Goal: Unclear

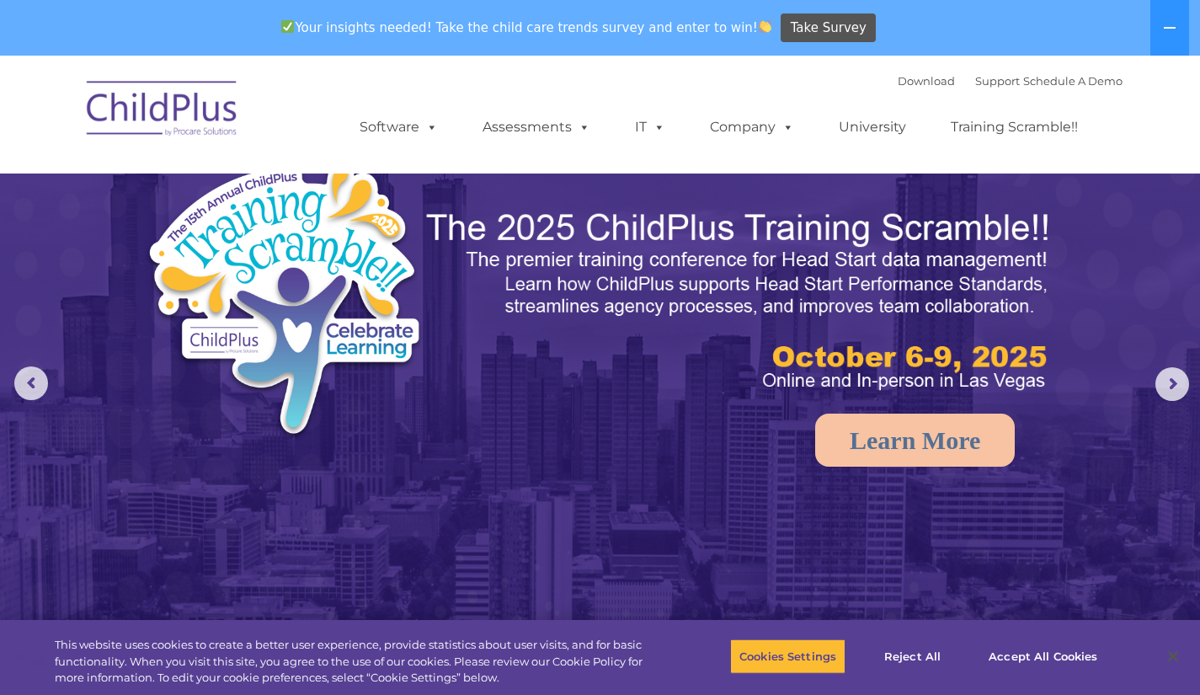
select select "MEDIUM"
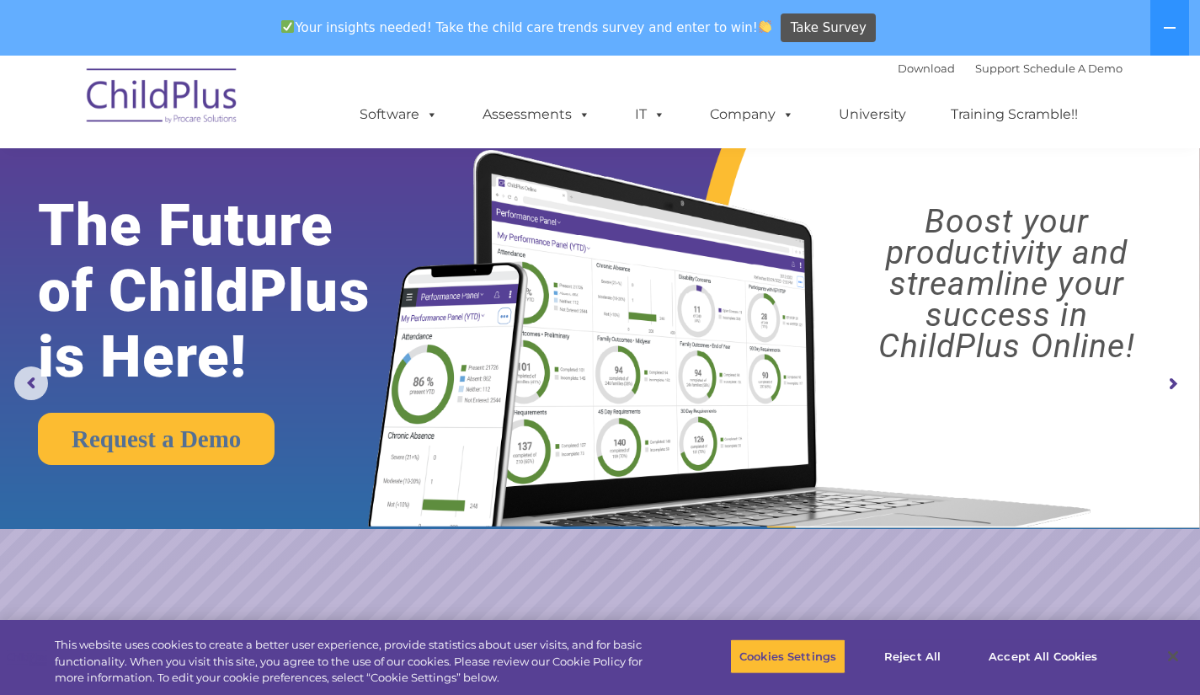
scroll to position [1128, 0]
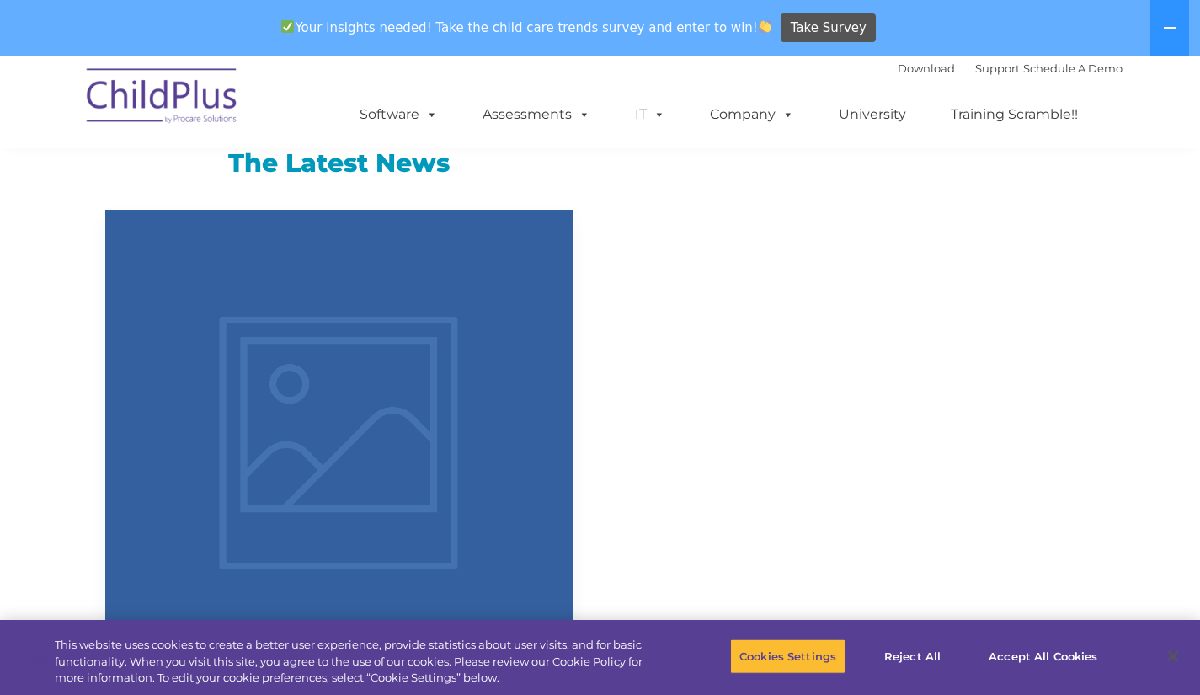
select select "MEDIUM"
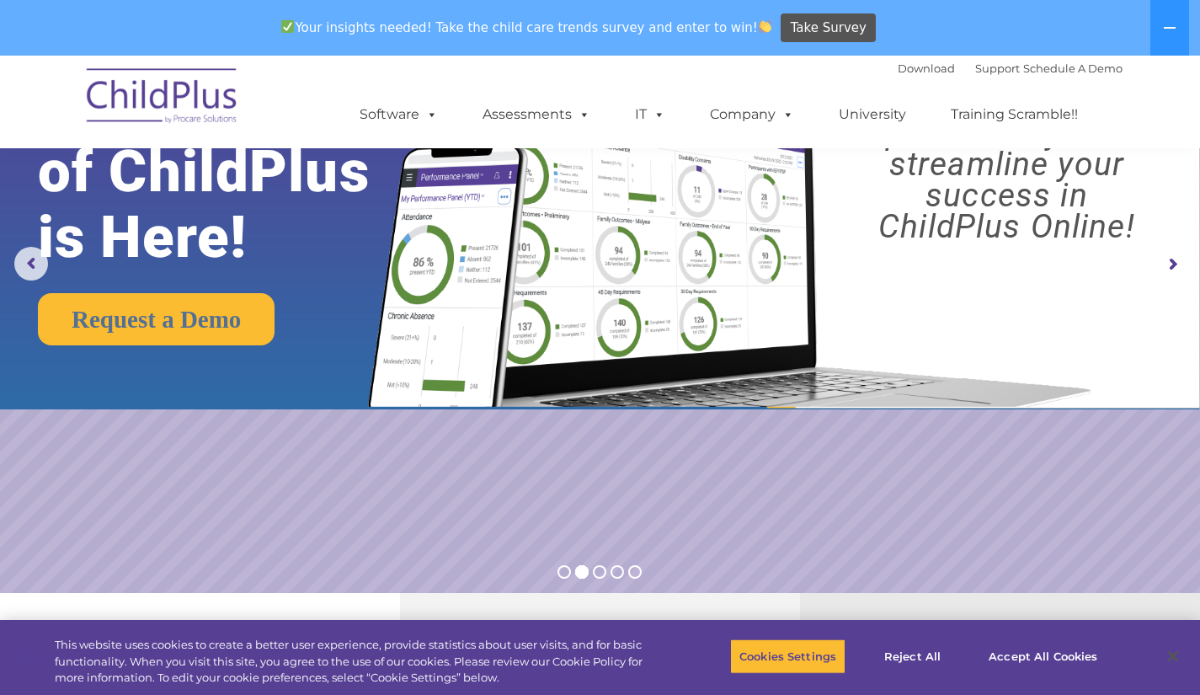
scroll to position [0, 0]
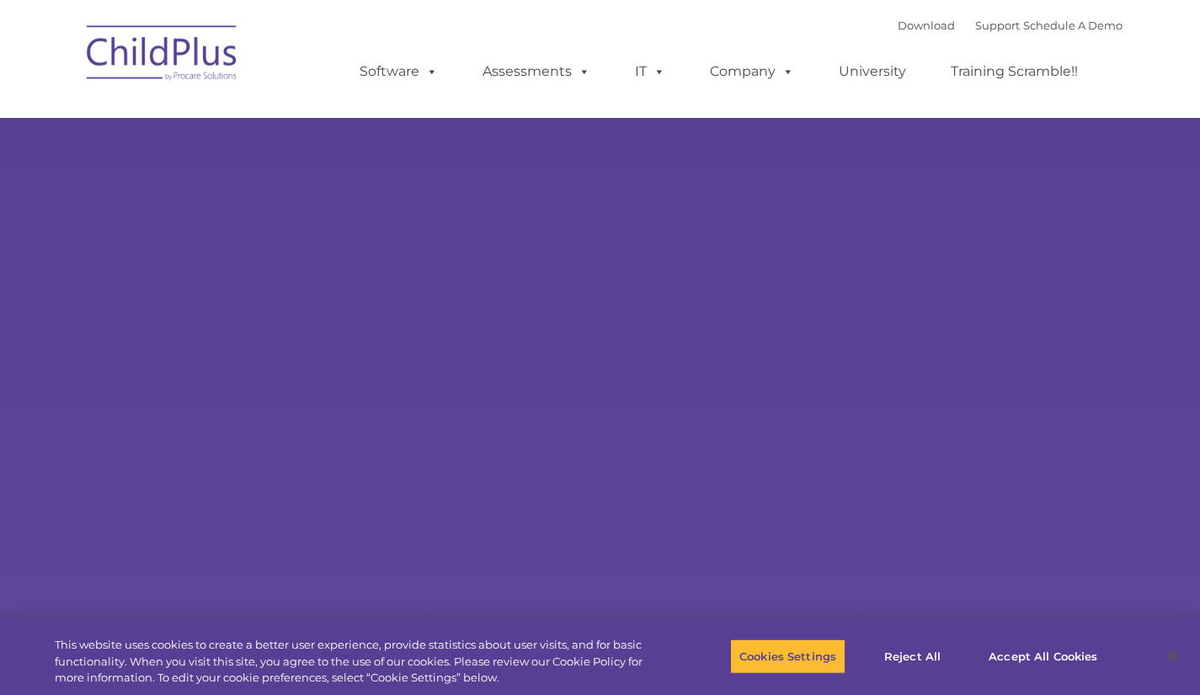
select select "MEDIUM"
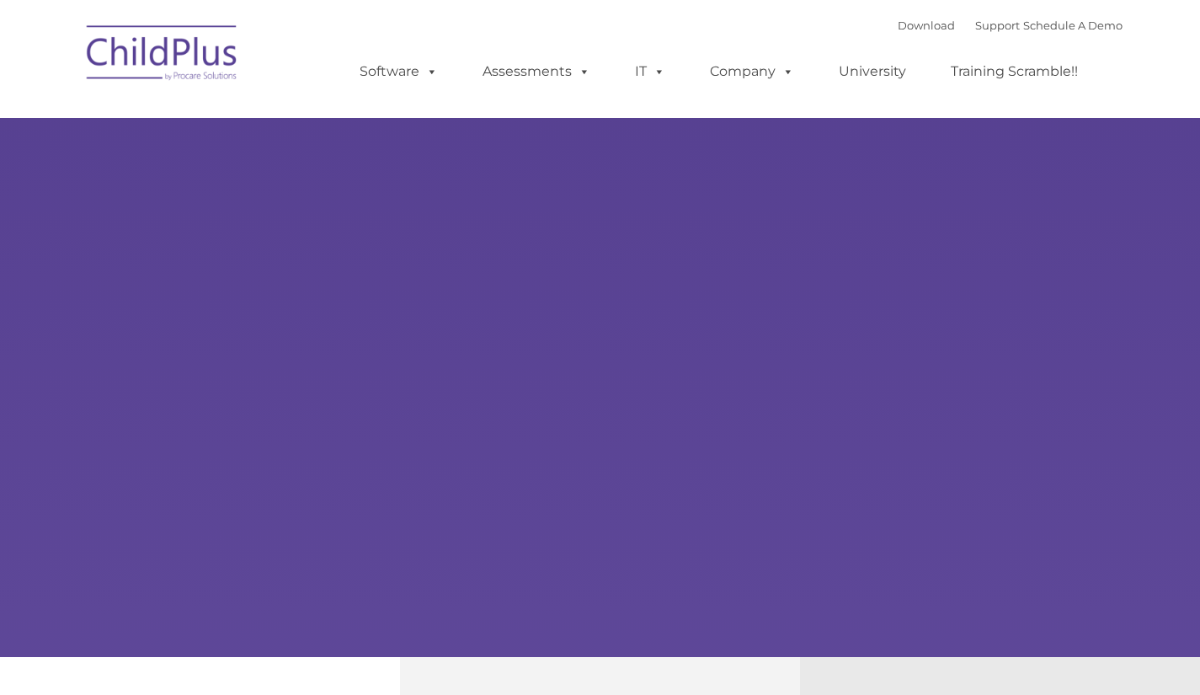
type input ""
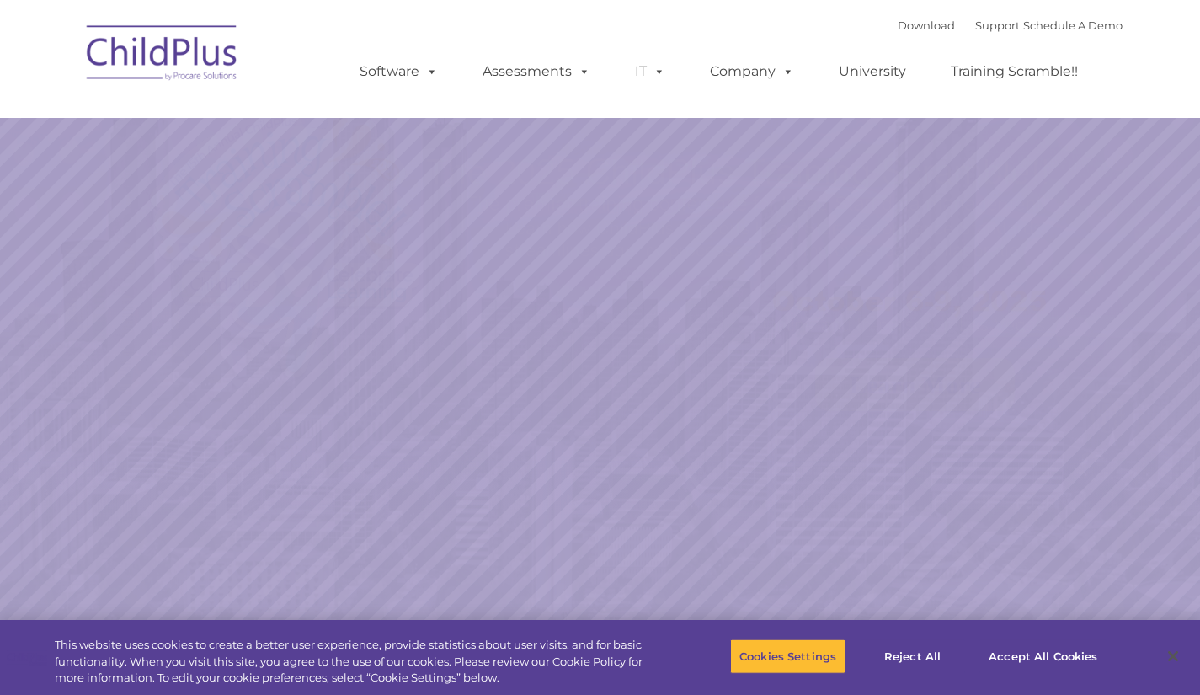
select select "MEDIUM"
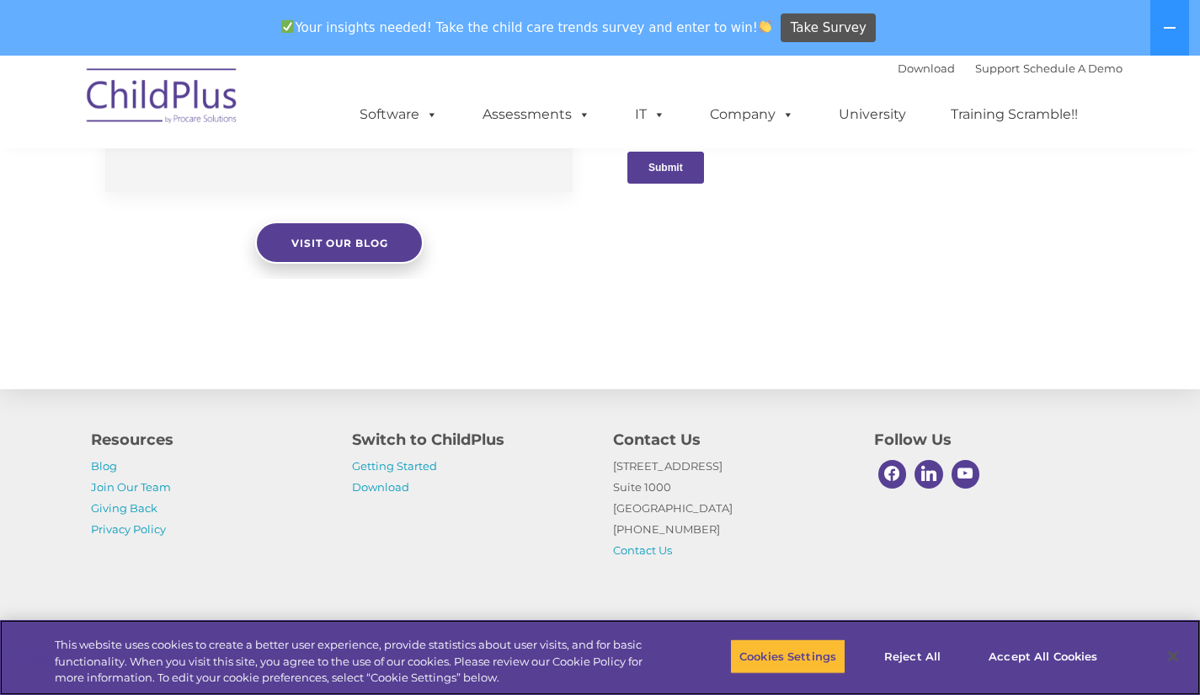
scroll to position [1860, 0]
